Goal: Task Accomplishment & Management: Use online tool/utility

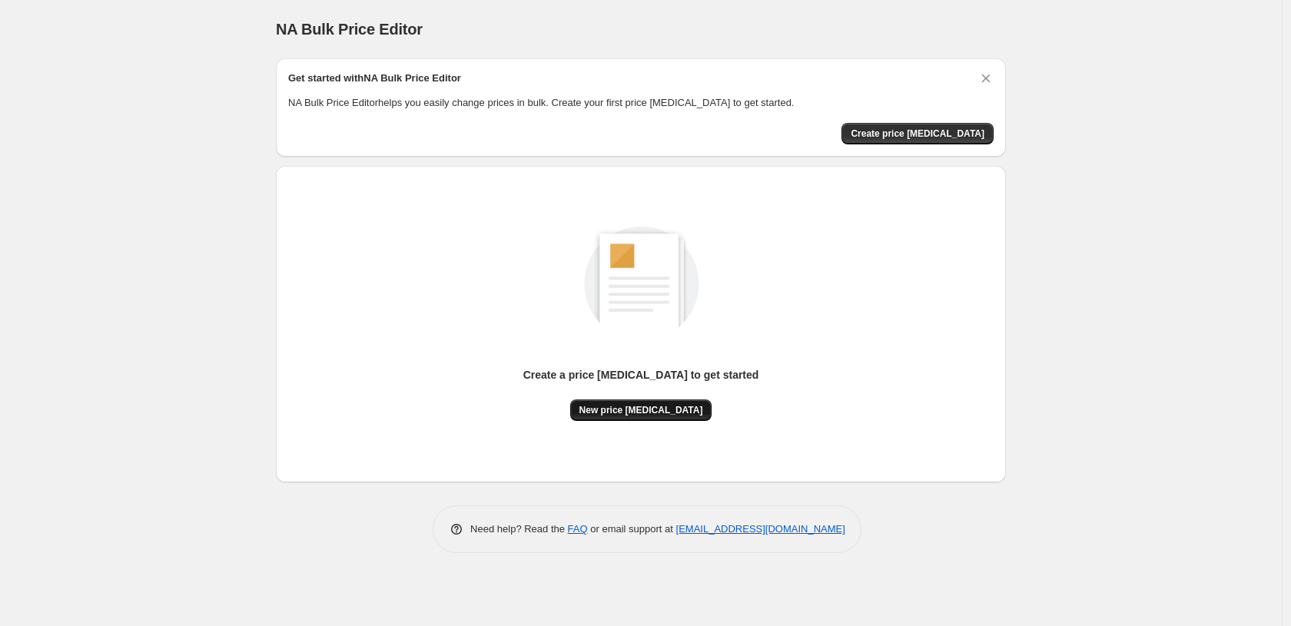
click at [630, 407] on span "New price [MEDICAL_DATA]" at bounding box center [642, 410] width 124 height 12
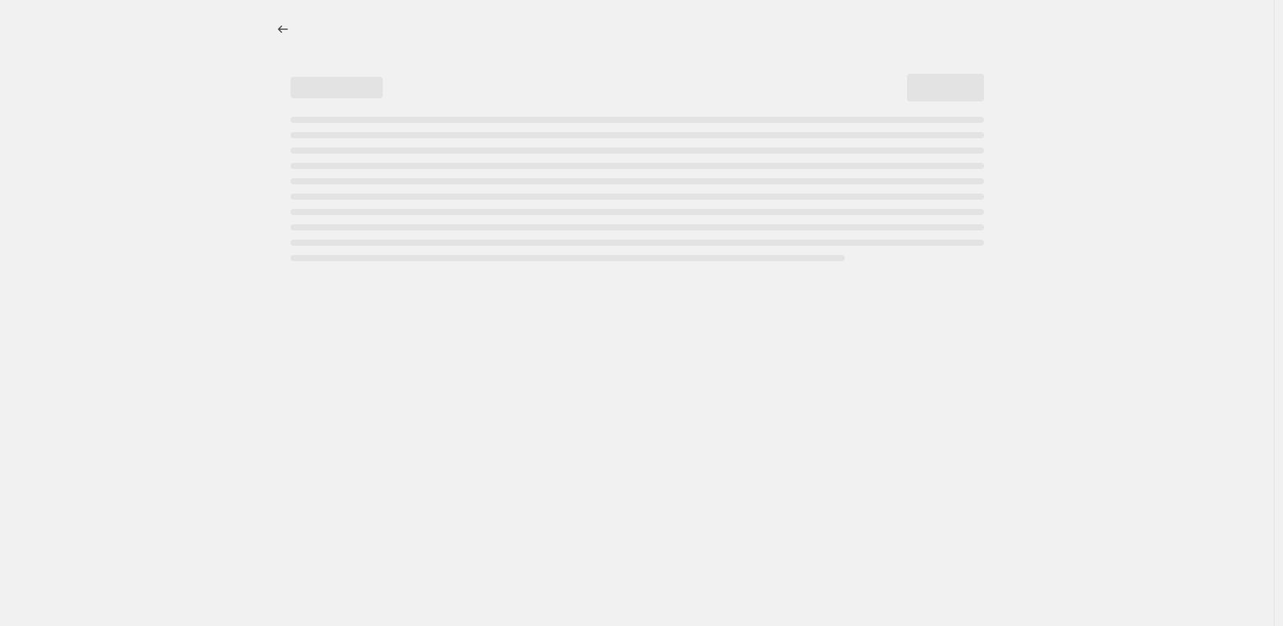
select select "percentage"
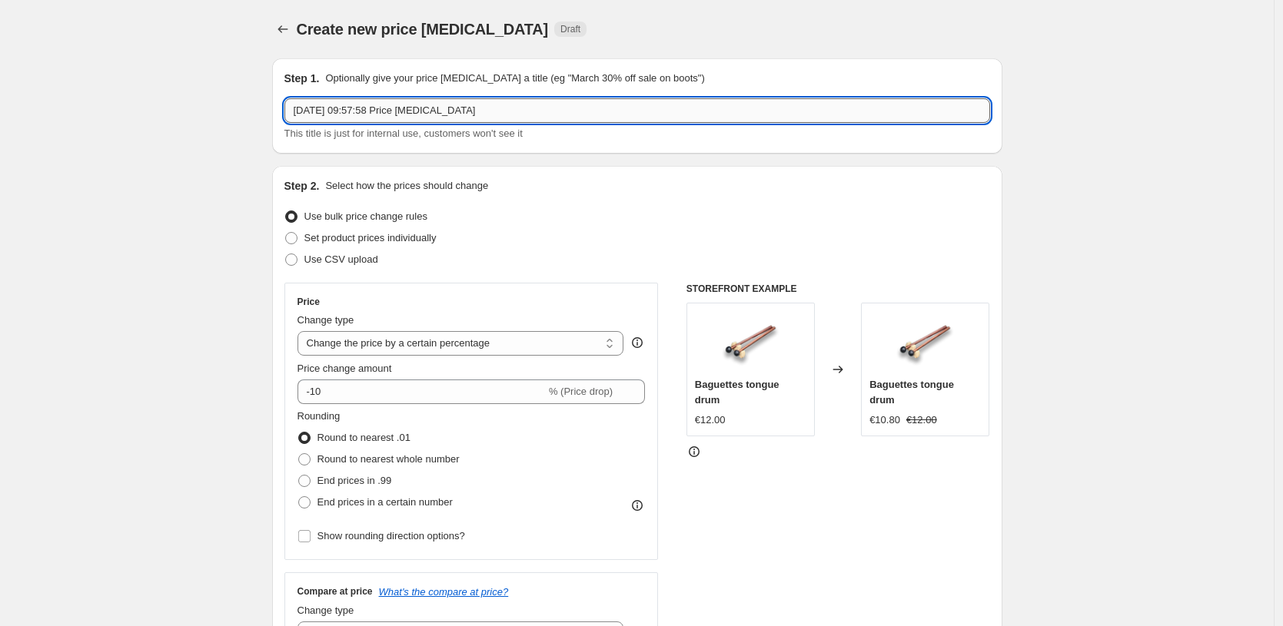
click at [437, 113] on input "[DATE] 09:57:58 Price [MEDICAL_DATA]" at bounding box center [637, 110] width 706 height 25
click at [317, 233] on span "Set product prices individually" at bounding box center [370, 238] width 132 height 12
click at [286, 233] on input "Set product prices individually" at bounding box center [285, 232] width 1 height 1
radio input "true"
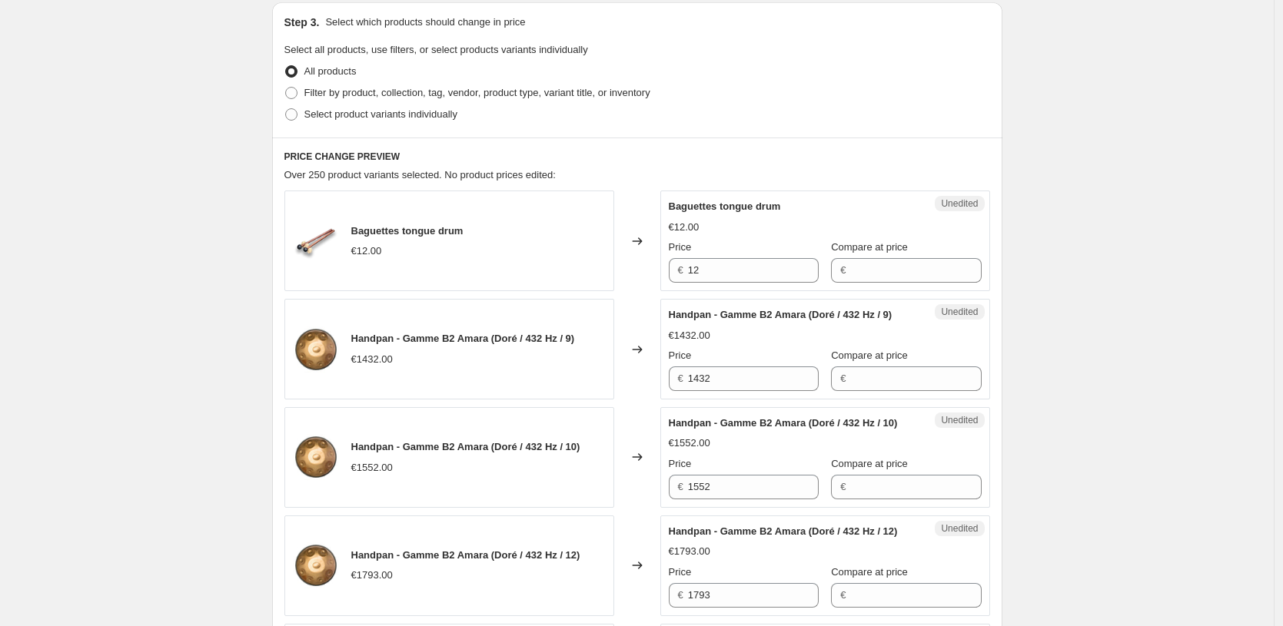
scroll to position [35, 0]
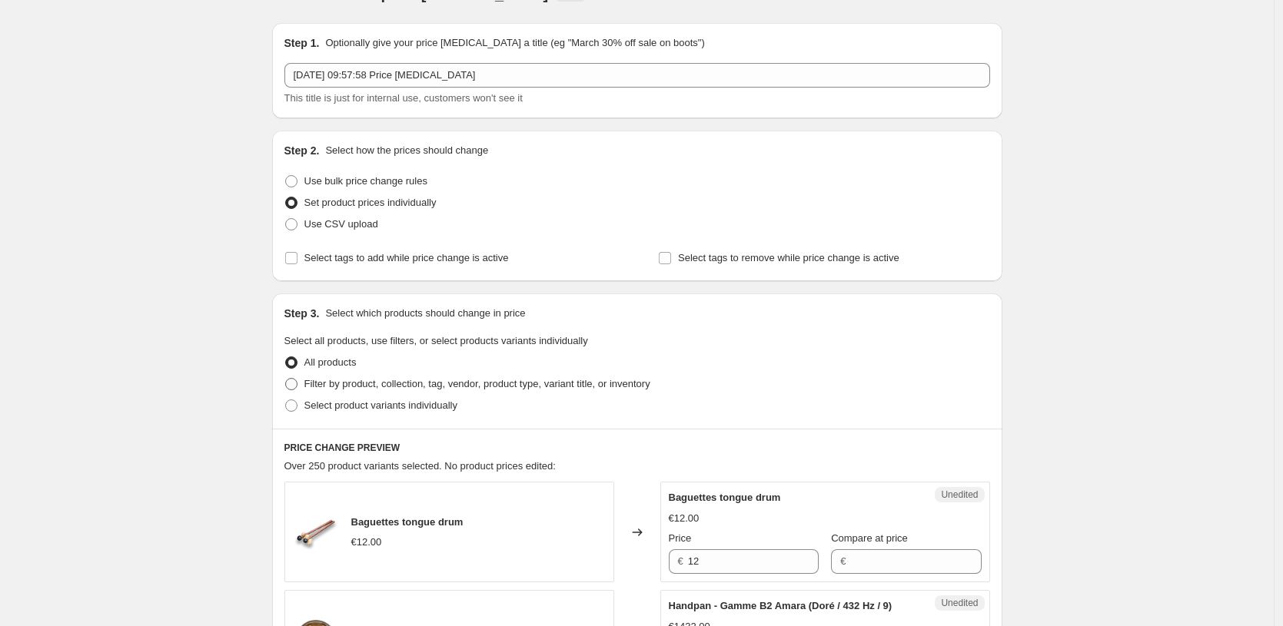
click at [313, 384] on span "Filter by product, collection, tag, vendor, product type, variant title, or inv…" at bounding box center [477, 384] width 346 height 12
click at [286, 379] on input "Filter by product, collection, tag, vendor, product type, variant title, or inv…" at bounding box center [285, 378] width 1 height 1
radio input "true"
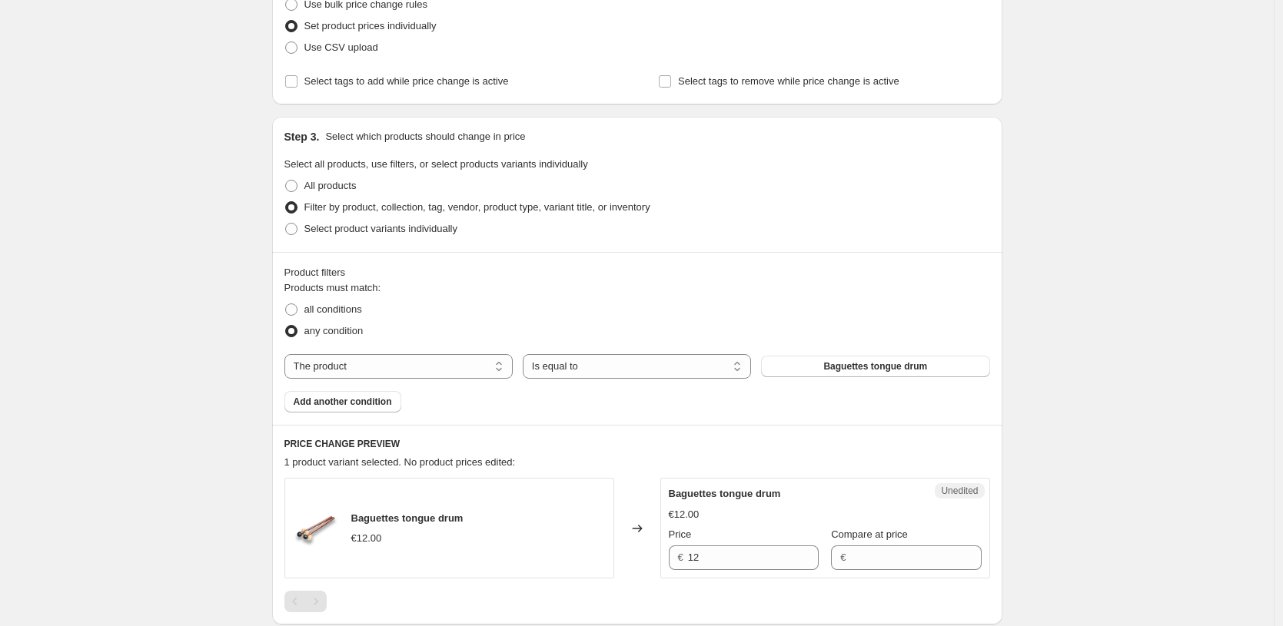
scroll to position [308, 0]
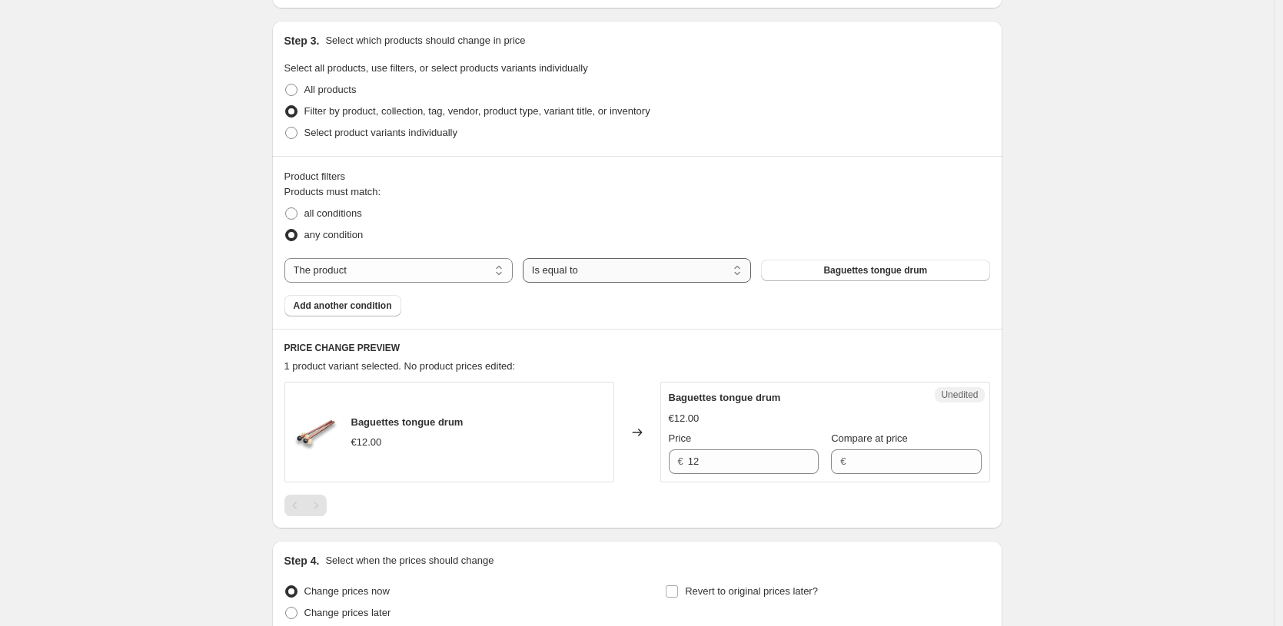
click at [693, 269] on select "Is equal to Is not equal to" at bounding box center [637, 270] width 228 height 25
click at [799, 272] on button "Baguettes tongue drum" at bounding box center [875, 271] width 228 height 22
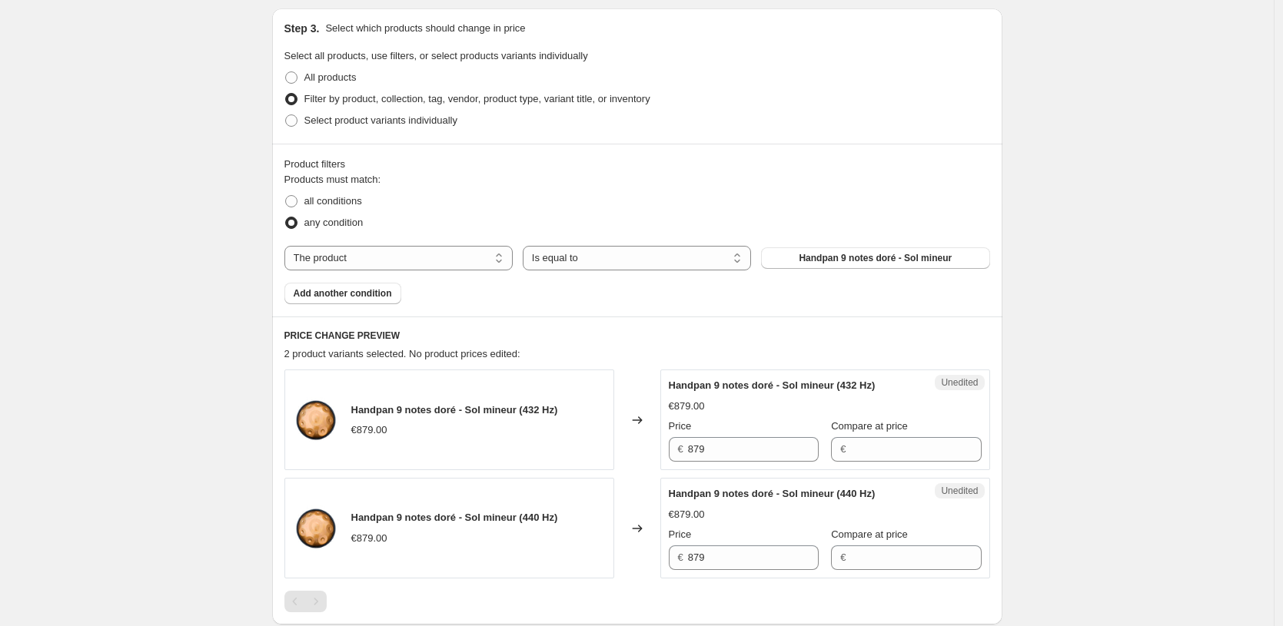
scroll to position [317, 0]
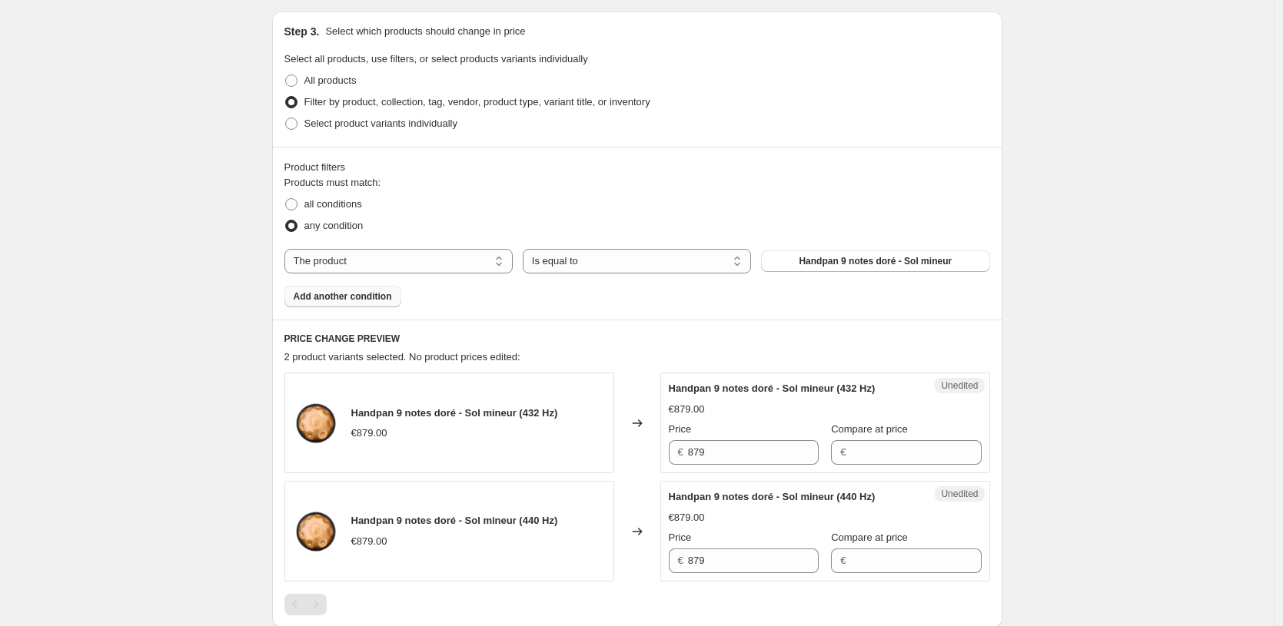
click at [350, 297] on span "Add another condition" at bounding box center [343, 297] width 98 height 12
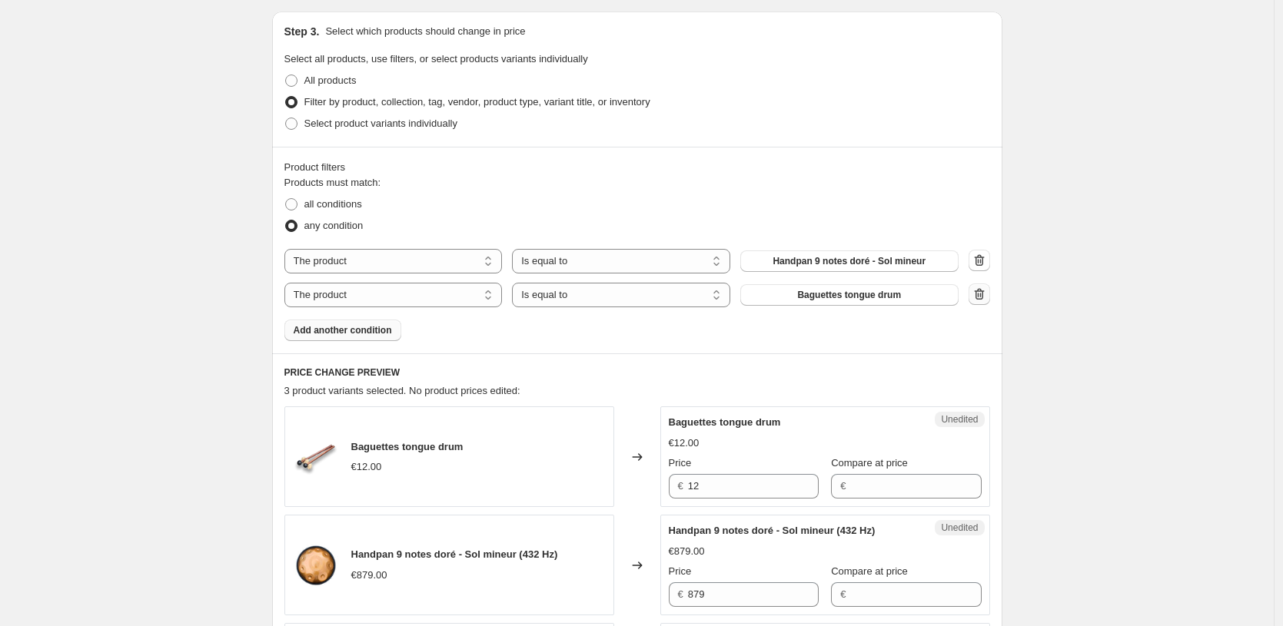
click at [987, 295] on icon "button" at bounding box center [979, 294] width 15 height 15
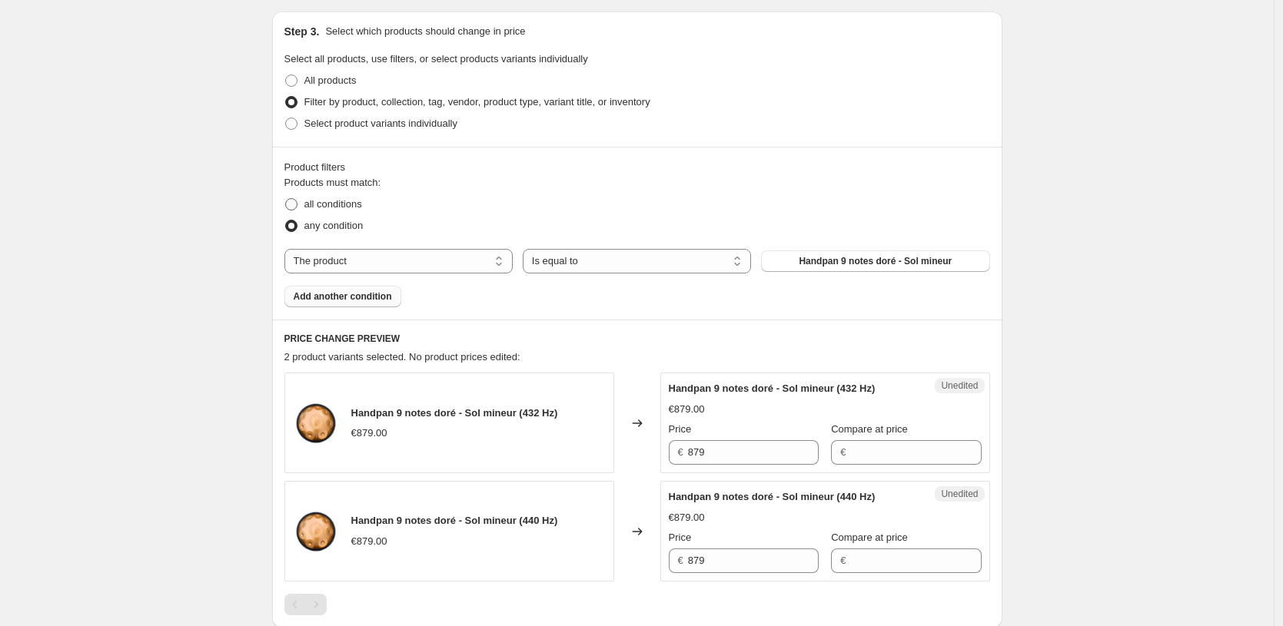
click at [357, 209] on span "all conditions" at bounding box center [333, 204] width 58 height 12
click at [286, 199] on input "all conditions" at bounding box center [285, 198] width 1 height 1
radio input "true"
click at [343, 82] on span "All products" at bounding box center [330, 81] width 52 height 12
click at [286, 75] on input "All products" at bounding box center [285, 75] width 1 height 1
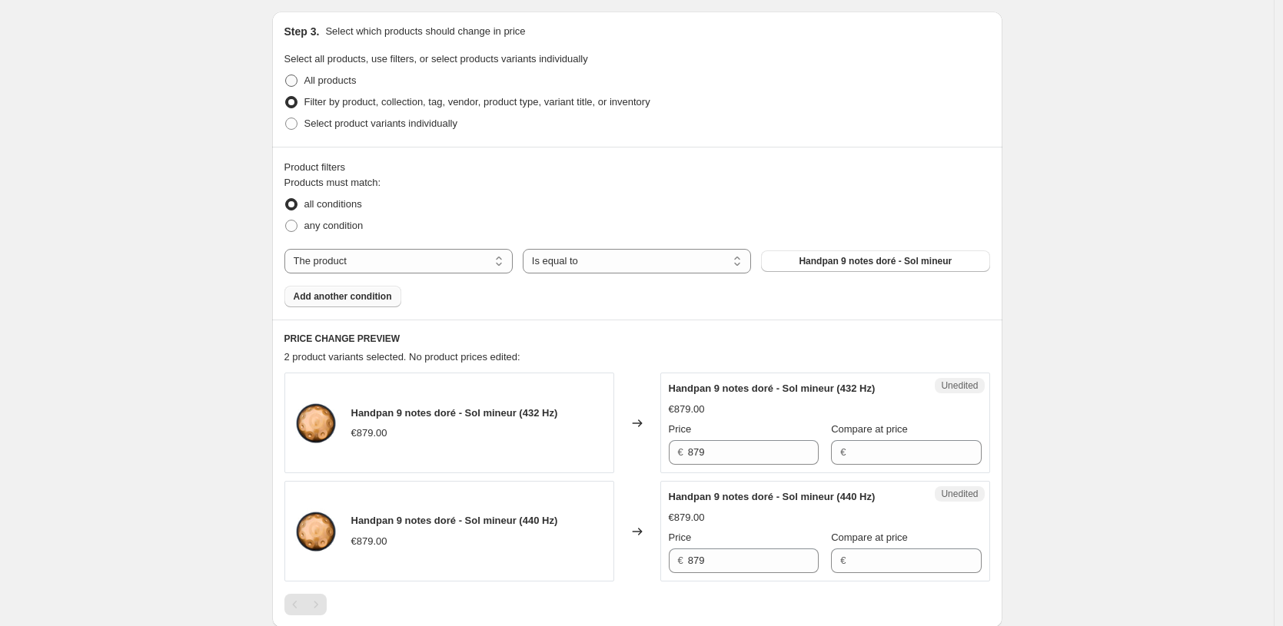
radio input "true"
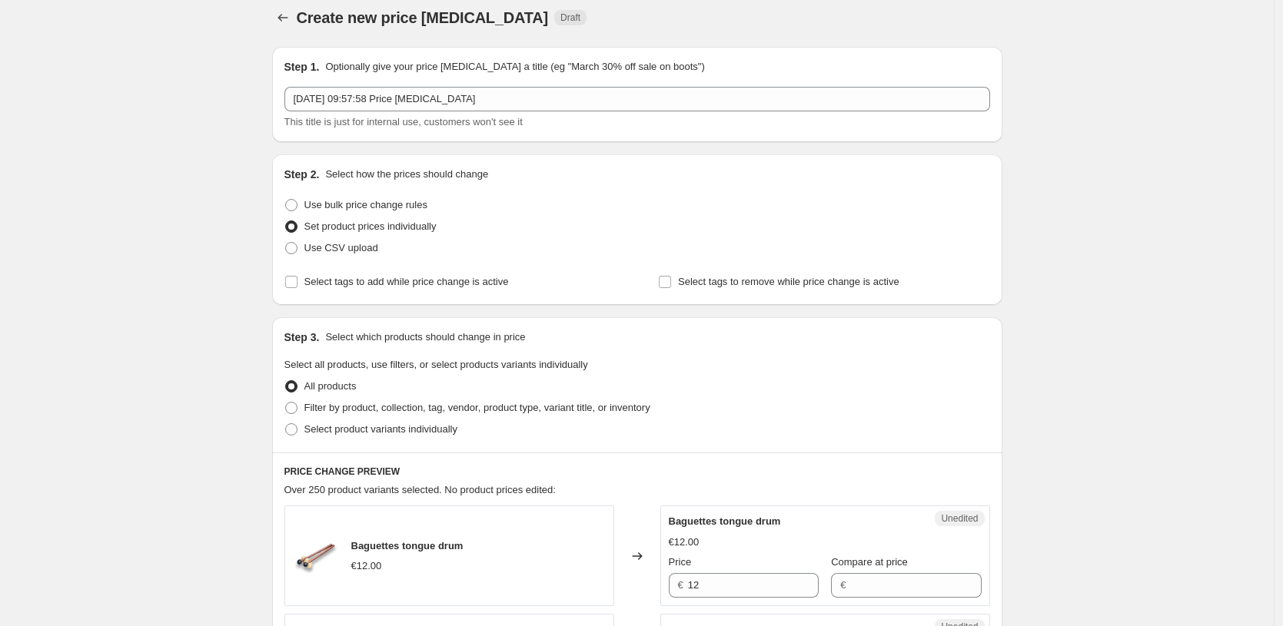
scroll to position [0, 0]
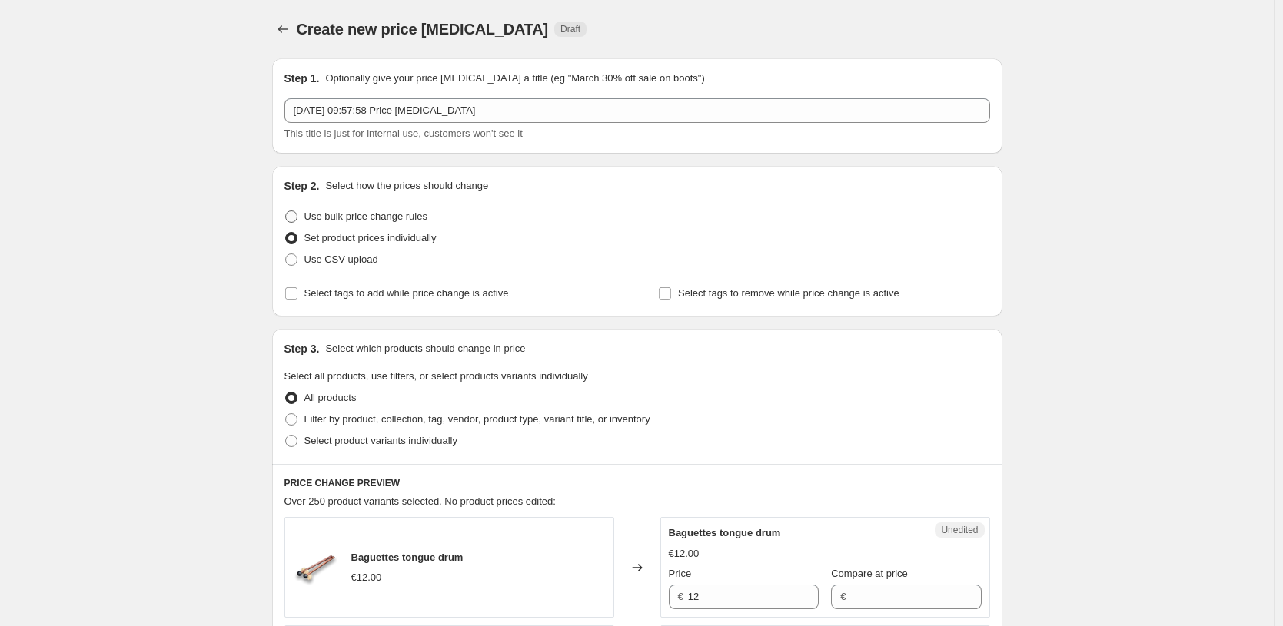
click at [368, 218] on span "Use bulk price change rules" at bounding box center [365, 217] width 123 height 12
click at [286, 211] on input "Use bulk price change rules" at bounding box center [285, 211] width 1 height 1
radio input "true"
select select "percentage"
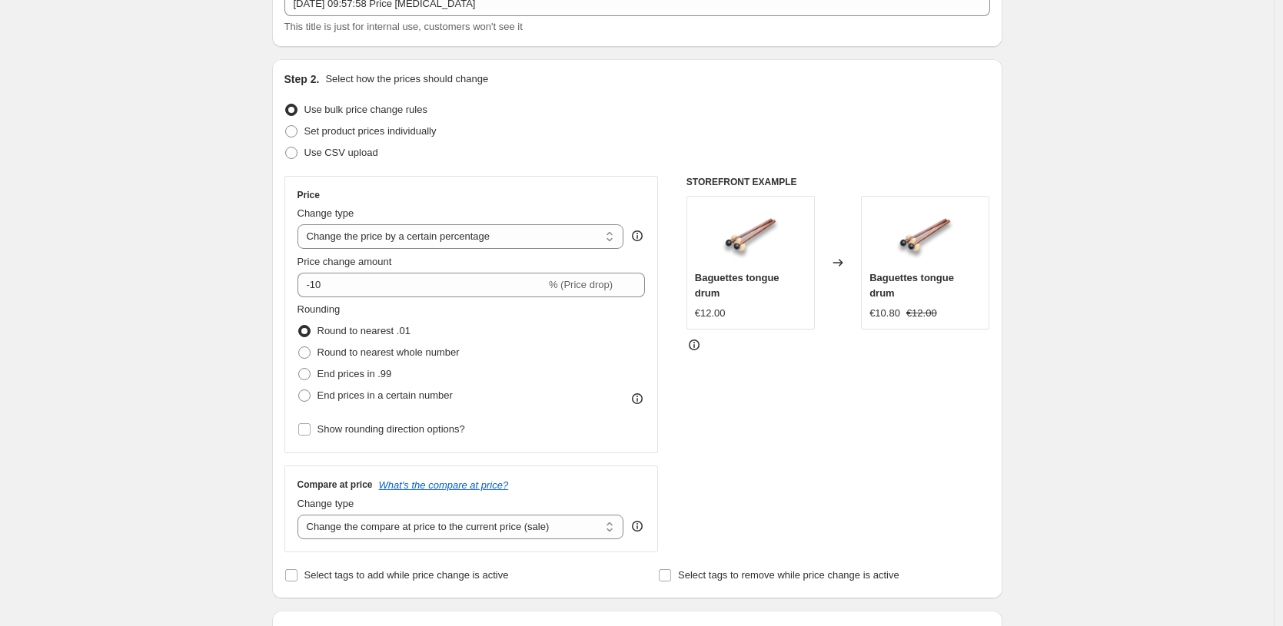
scroll to position [127, 0]
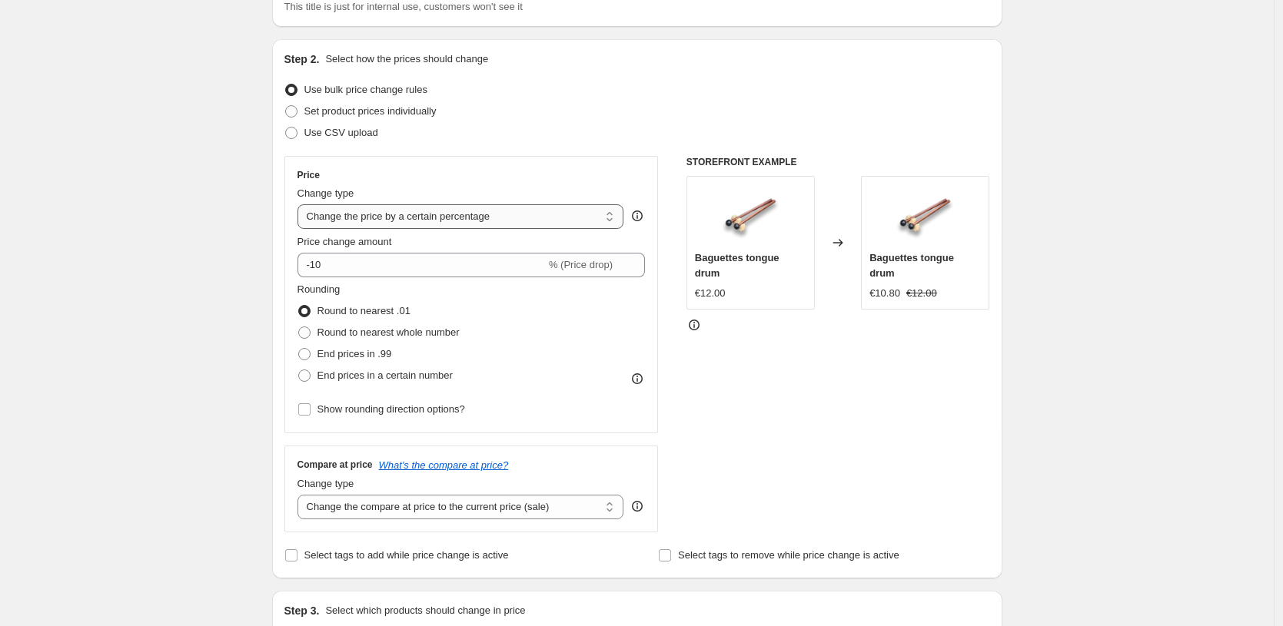
click at [371, 218] on select "Change the price to a certain amount Change the price by a certain amount Chang…" at bounding box center [460, 216] width 327 height 25
click at [368, 115] on span "Set product prices individually" at bounding box center [370, 111] width 132 height 12
click at [286, 106] on input "Set product prices individually" at bounding box center [285, 105] width 1 height 1
radio input "true"
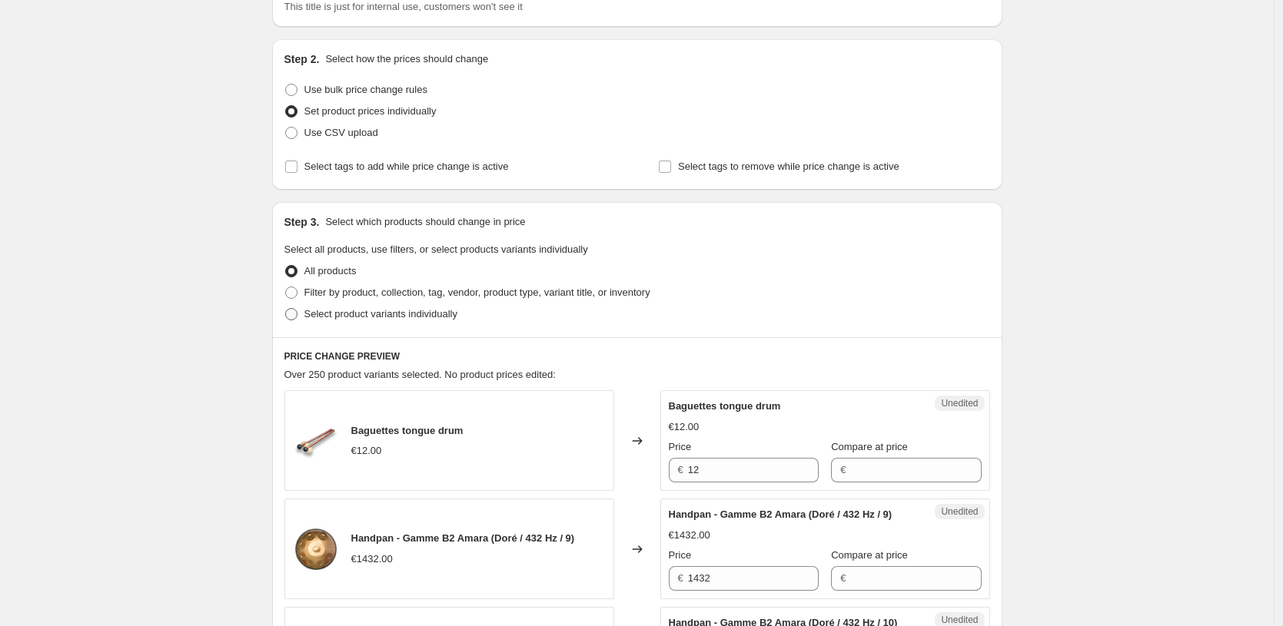
click at [355, 318] on span "Select product variants individually" at bounding box center [380, 314] width 153 height 12
click at [286, 309] on input "Select product variants individually" at bounding box center [285, 308] width 1 height 1
radio input "true"
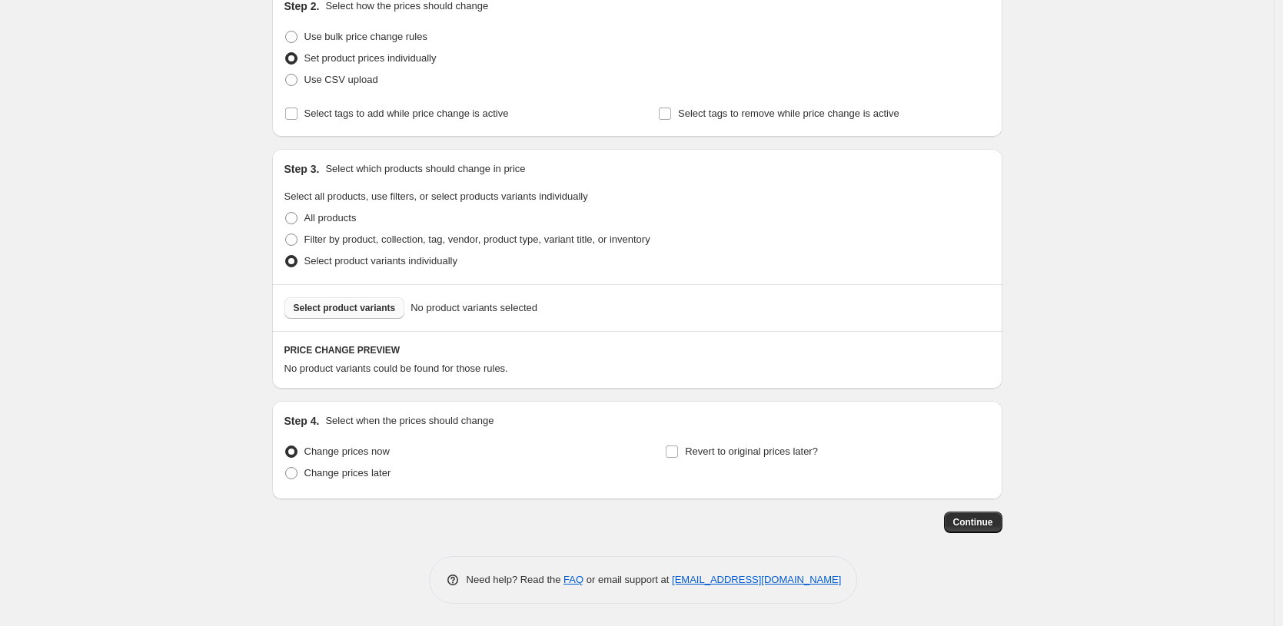
scroll to position [181, 0]
click at [347, 306] on span "Select product variants" at bounding box center [345, 307] width 102 height 12
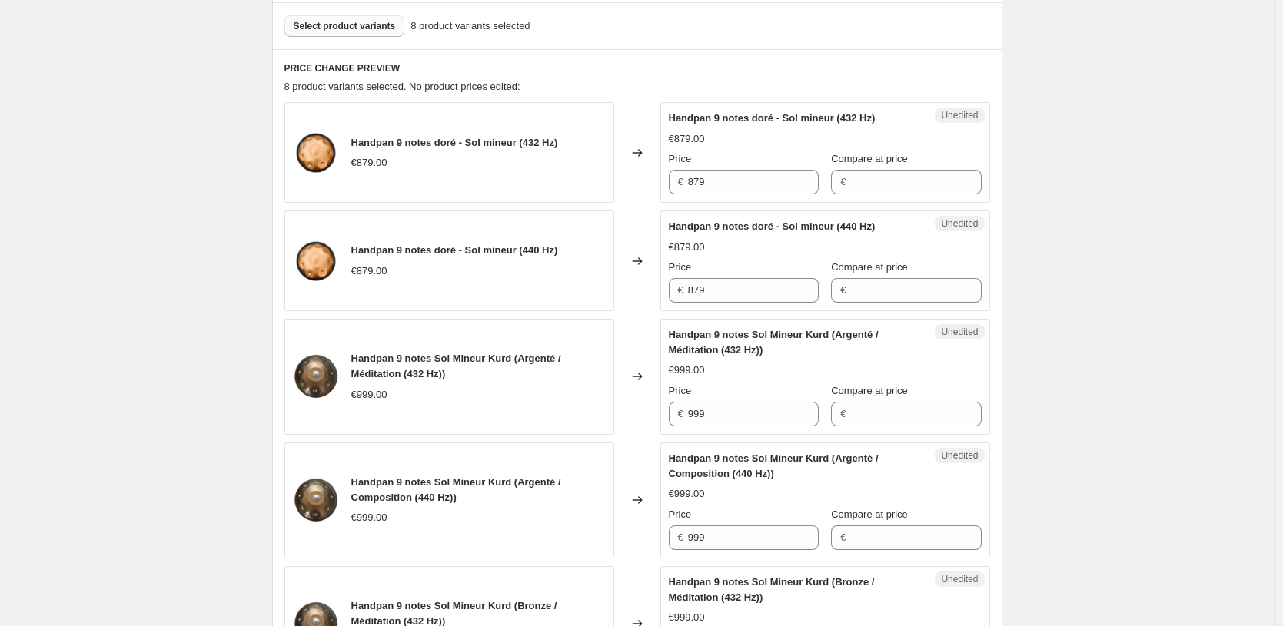
scroll to position [471, 0]
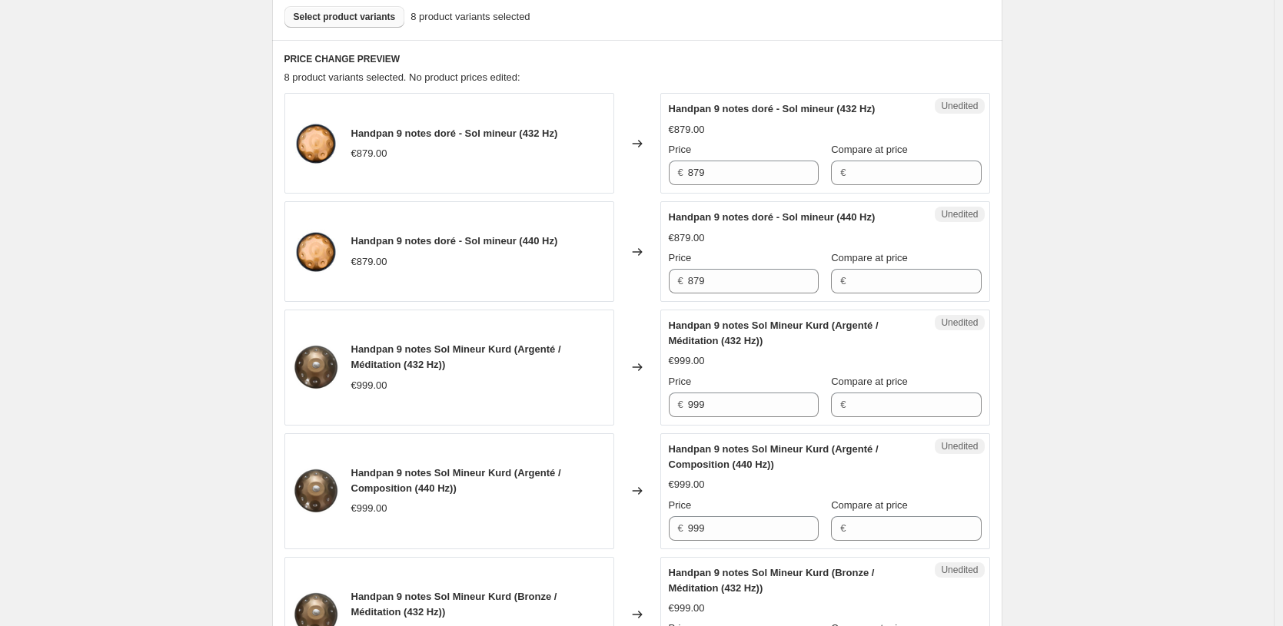
click at [868, 144] on span "Compare at price" at bounding box center [869, 150] width 77 height 12
click at [868, 161] on input "Compare at price" at bounding box center [915, 173] width 131 height 25
click at [865, 148] on span "Compare at price" at bounding box center [869, 150] width 77 height 12
click at [865, 161] on input "Compare at price" at bounding box center [915, 173] width 131 height 25
click at [864, 148] on span "Compare at price" at bounding box center [869, 150] width 77 height 12
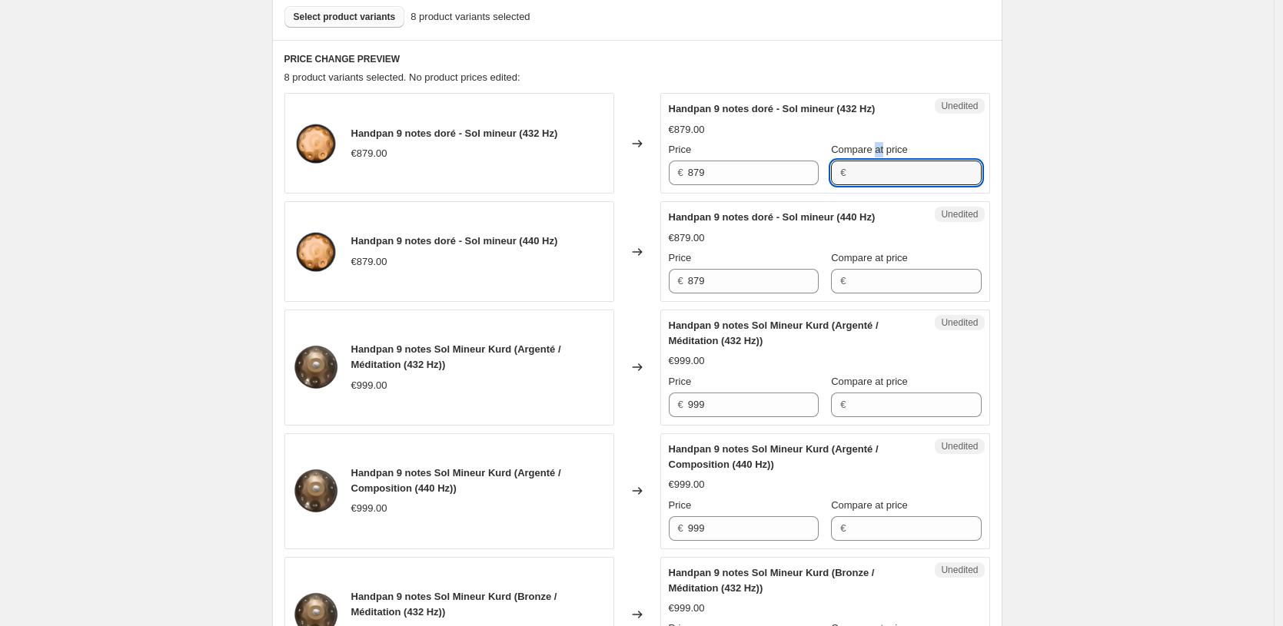
click at [864, 161] on input "Compare at price" at bounding box center [915, 173] width 131 height 25
click at [859, 150] on span "Compare at price" at bounding box center [869, 150] width 77 height 12
click at [859, 161] on input "Compare at price" at bounding box center [915, 173] width 131 height 25
click at [858, 150] on span "Compare at price" at bounding box center [869, 150] width 77 height 12
click at [858, 161] on input "Compare at price" at bounding box center [915, 173] width 131 height 25
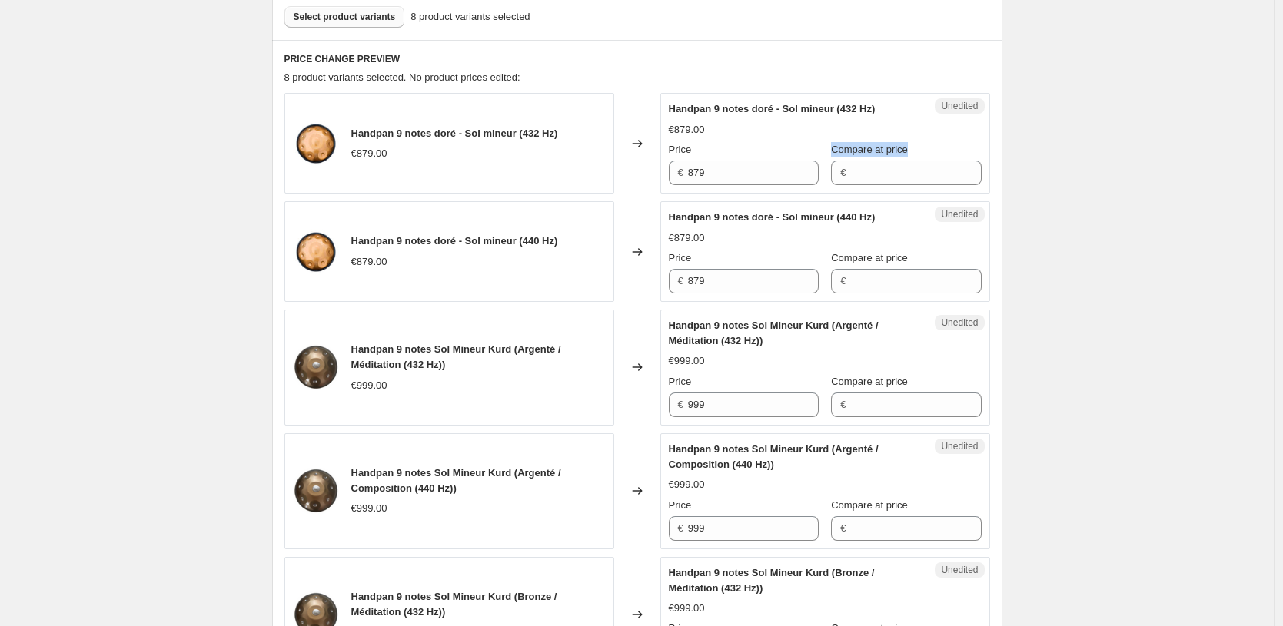
click at [858, 150] on span "Compare at price" at bounding box center [869, 150] width 77 height 12
click at [858, 161] on input "Compare at price" at bounding box center [915, 173] width 131 height 25
copy span "Compare at price"
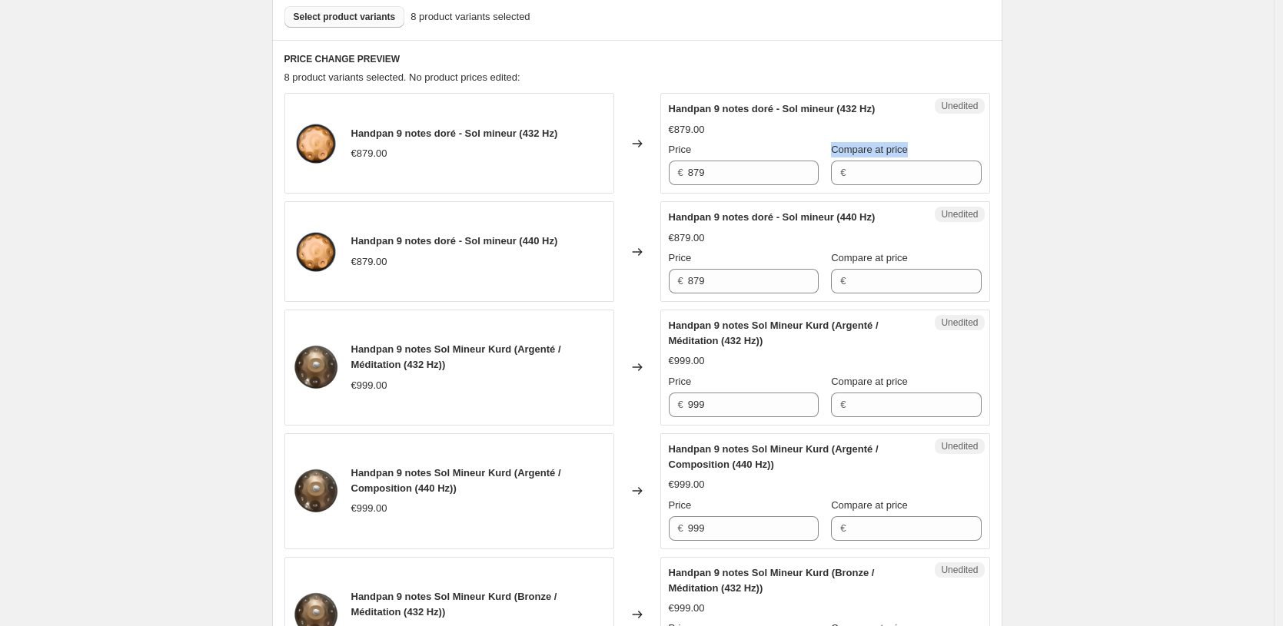
copy span "Compare at price"
click at [1092, 408] on div "Create new price [MEDICAL_DATA]. This page is ready Create new price [MEDICAL_D…" at bounding box center [637, 428] width 1274 height 1799
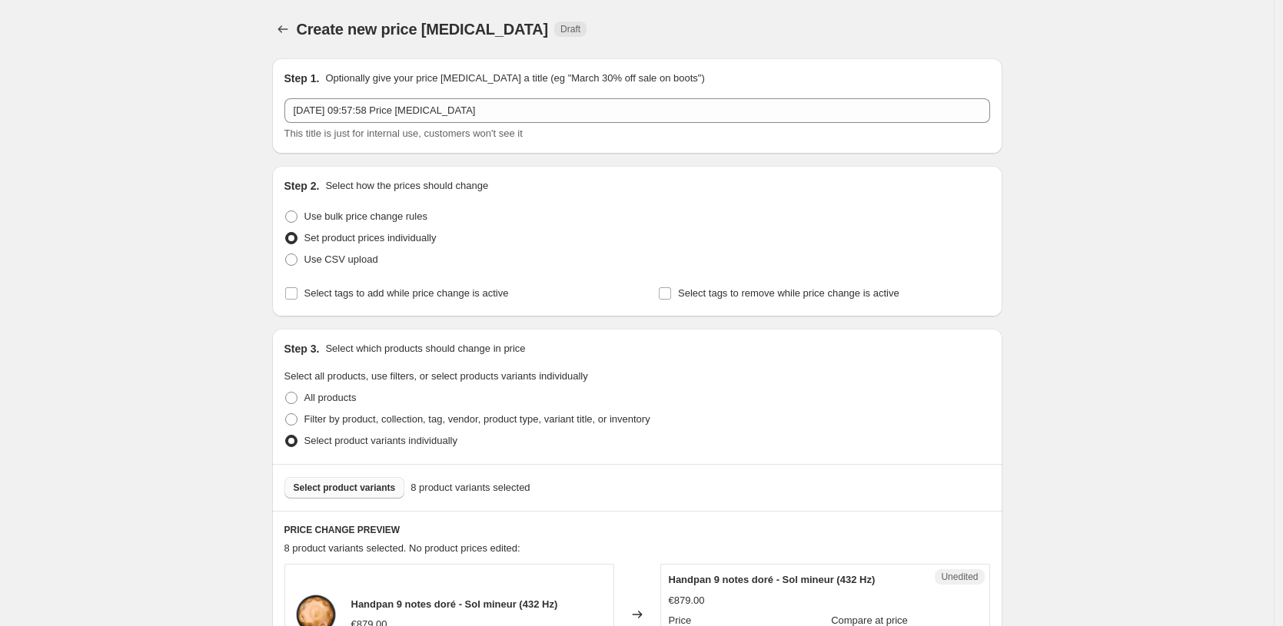
scroll to position [337, 0]
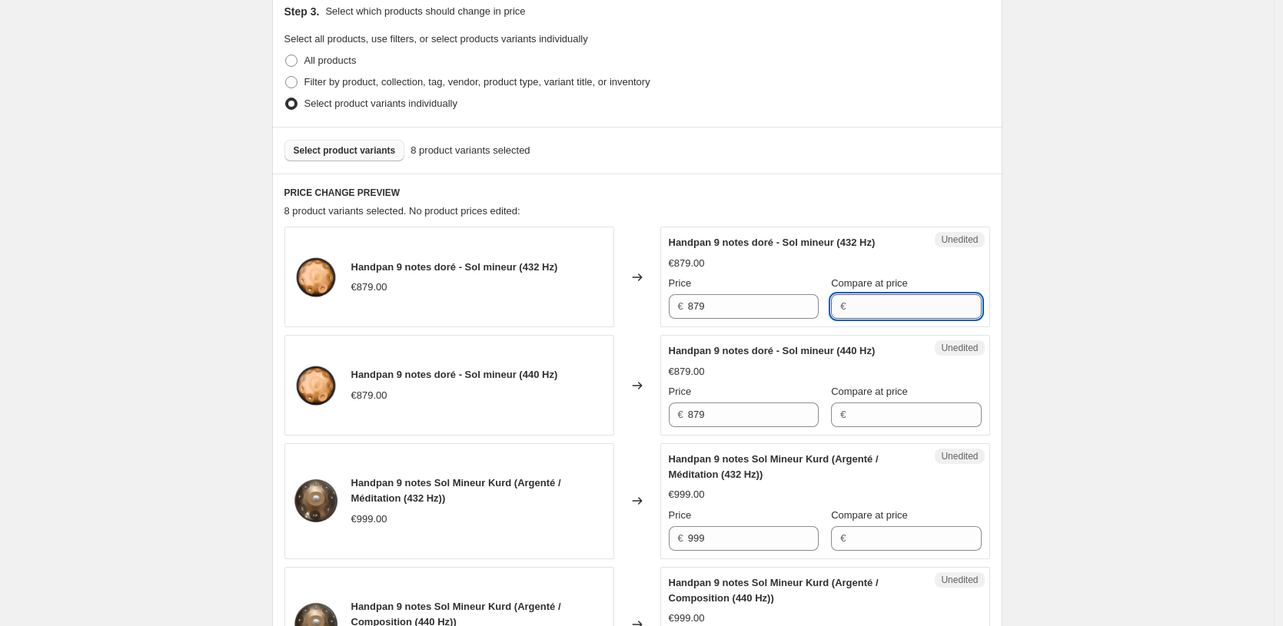
click at [851, 312] on input "Compare at price" at bounding box center [915, 306] width 131 height 25
type input "1000"
click at [1144, 266] on div "Create new price [MEDICAL_DATA]. This page is ready Create new price [MEDICAL_D…" at bounding box center [637, 562] width 1274 height 1799
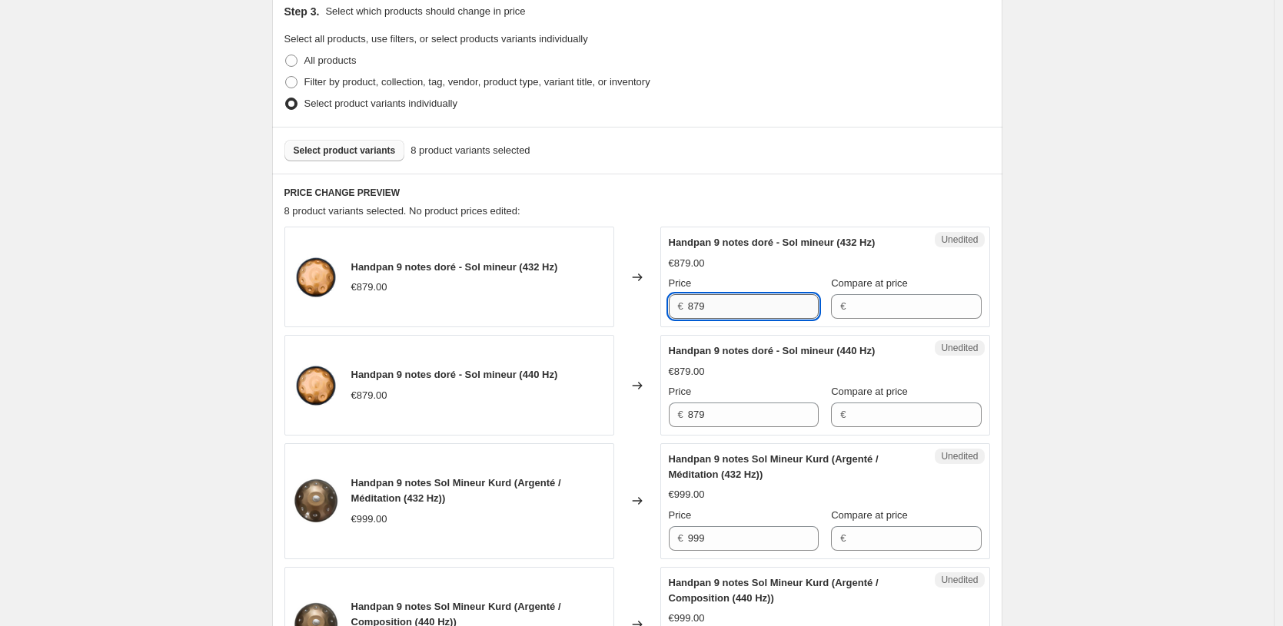
click at [757, 317] on input "879" at bounding box center [753, 306] width 131 height 25
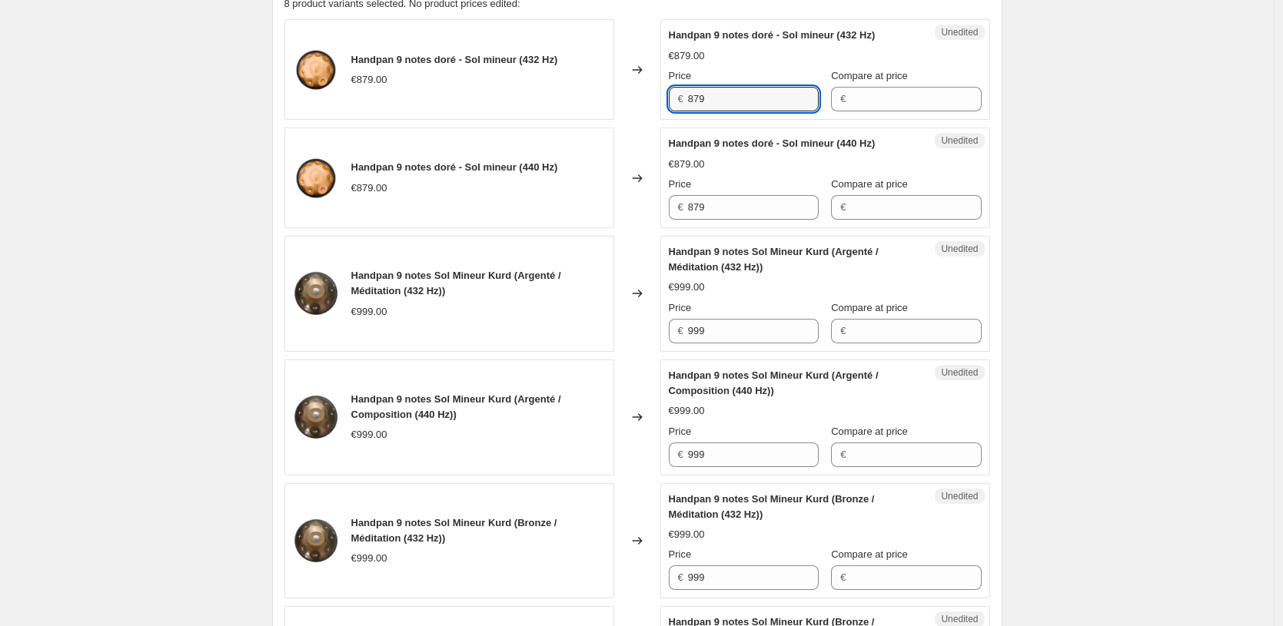
scroll to position [0, 0]
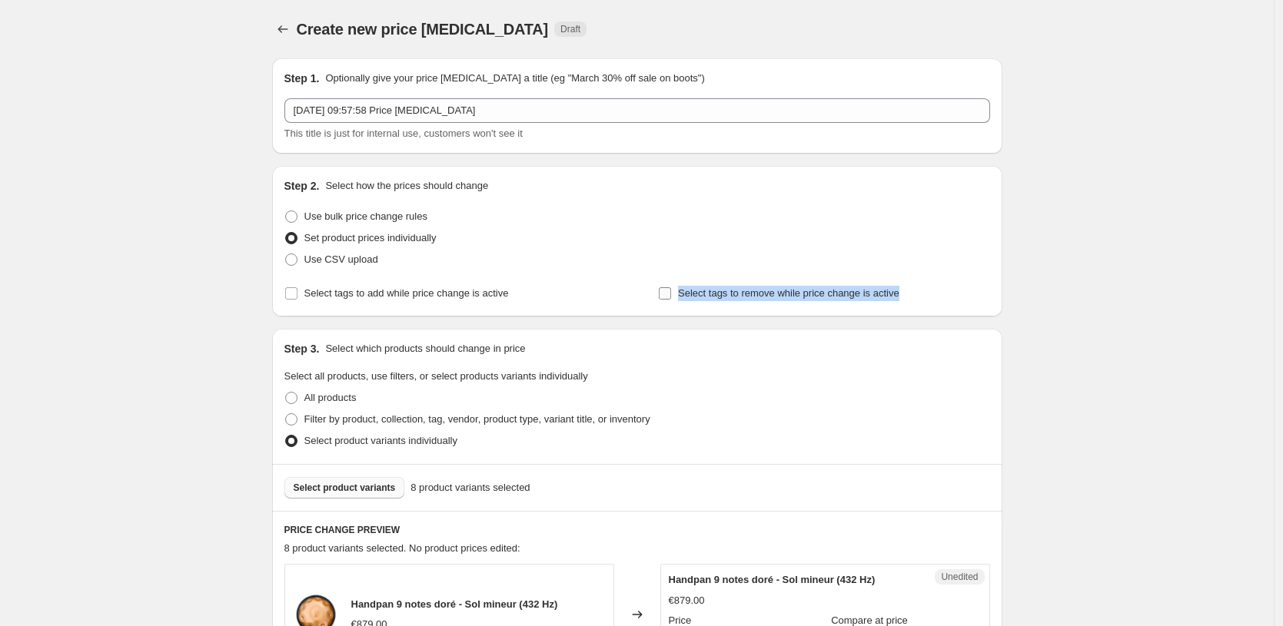
drag, startPoint x: 927, startPoint y: 291, endPoint x: 683, endPoint y: 300, distance: 244.6
click at [683, 300] on div "Select tags to remove while price change is active" at bounding box center [823, 294] width 331 height 22
copy span "Select tags to remove while price change is active"
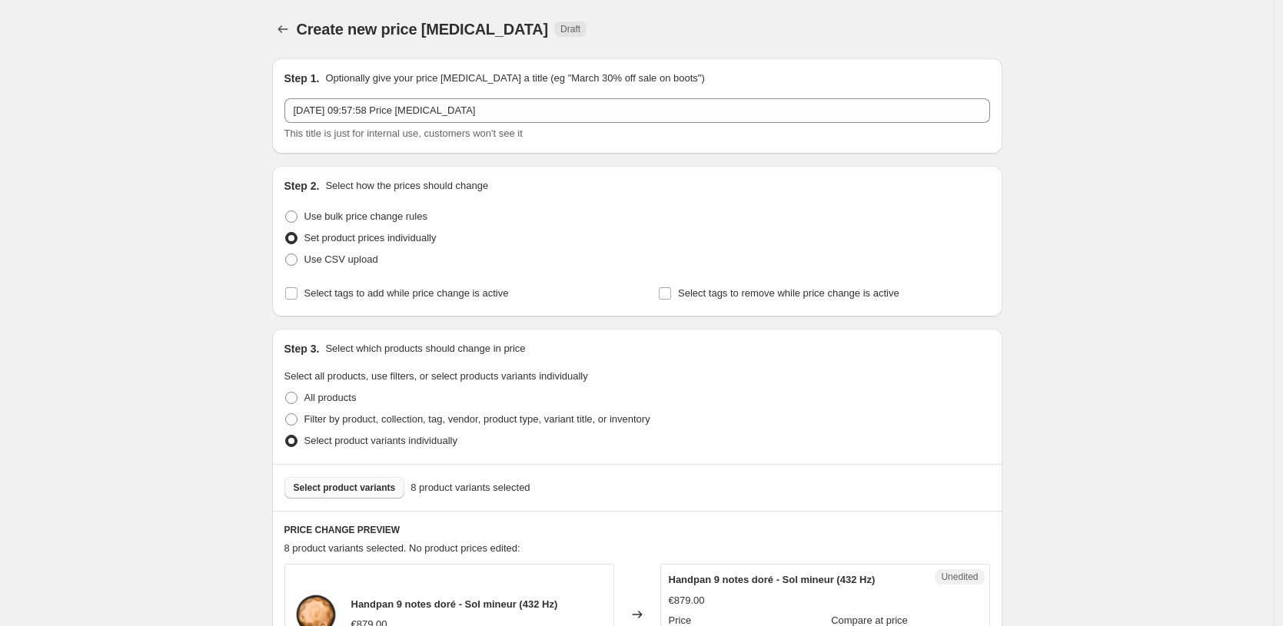
drag, startPoint x: 76, startPoint y: 243, endPoint x: 92, endPoint y: 228, distance: 21.8
click at [283, 28] on icon "Price change jobs" at bounding box center [282, 29] width 10 height 8
